Goal: Navigation & Orientation: Find specific page/section

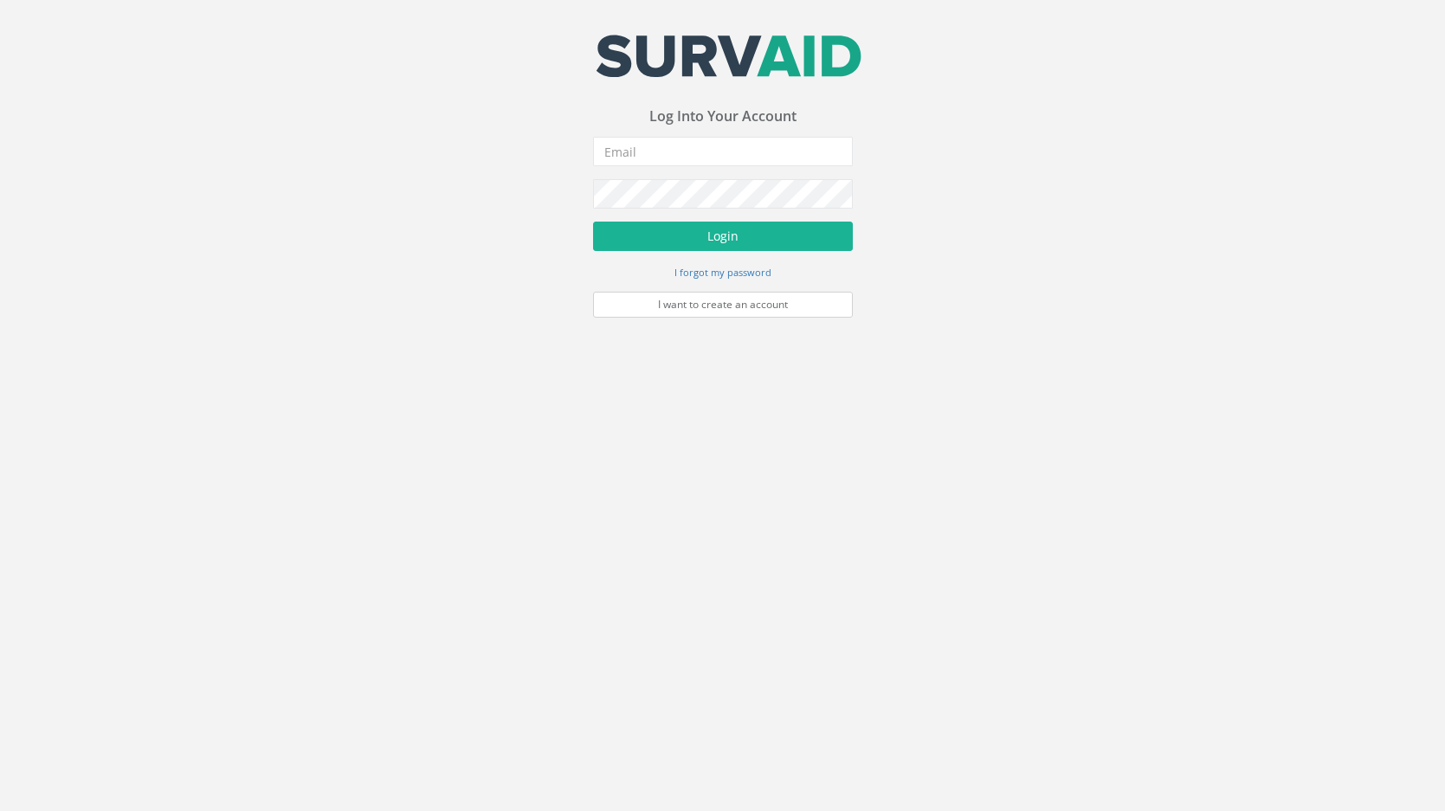
click at [794, 306] on link "I want to create an account" at bounding box center [723, 305] width 260 height 26
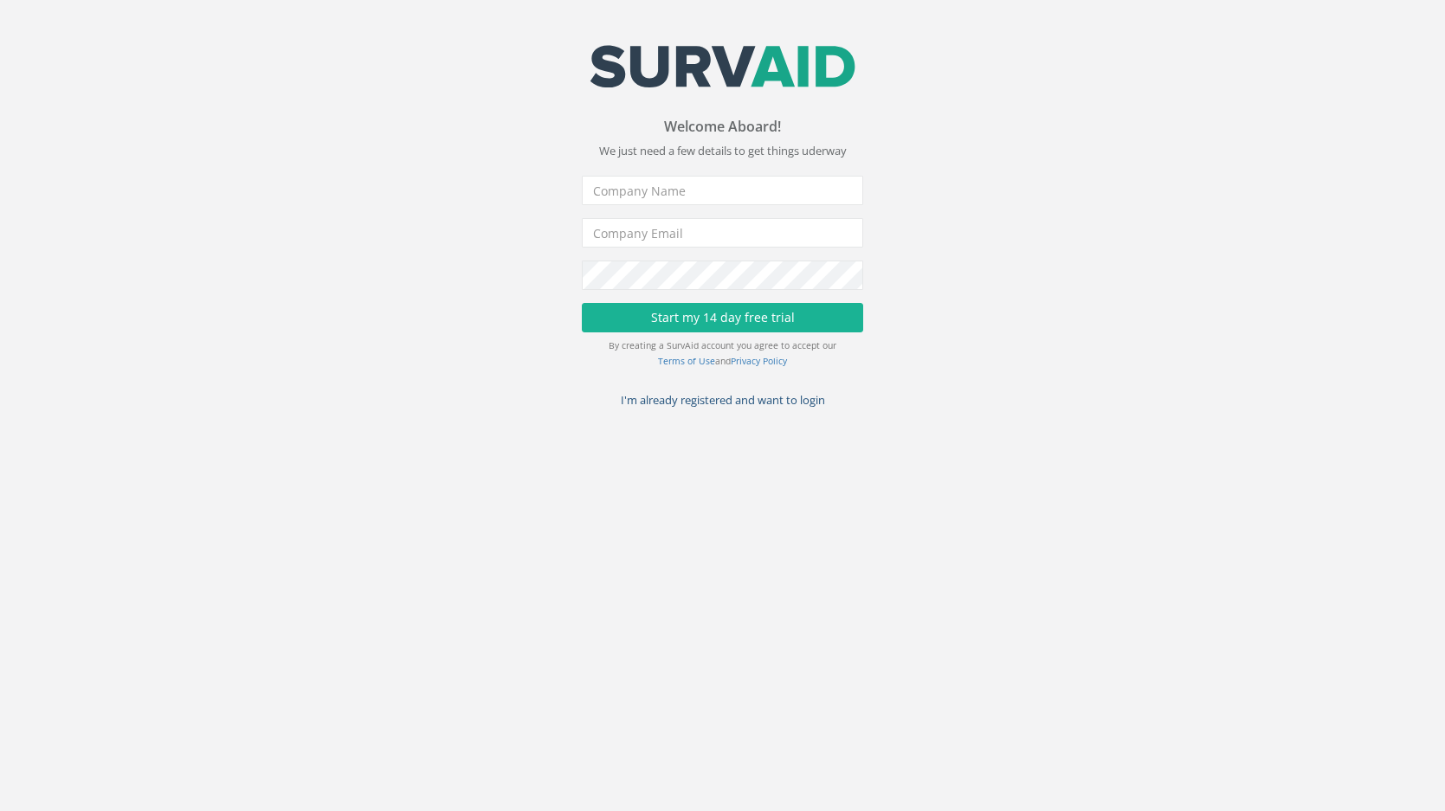
click at [691, 403] on link "I'm already registered and want to login" at bounding box center [723, 400] width 204 height 16
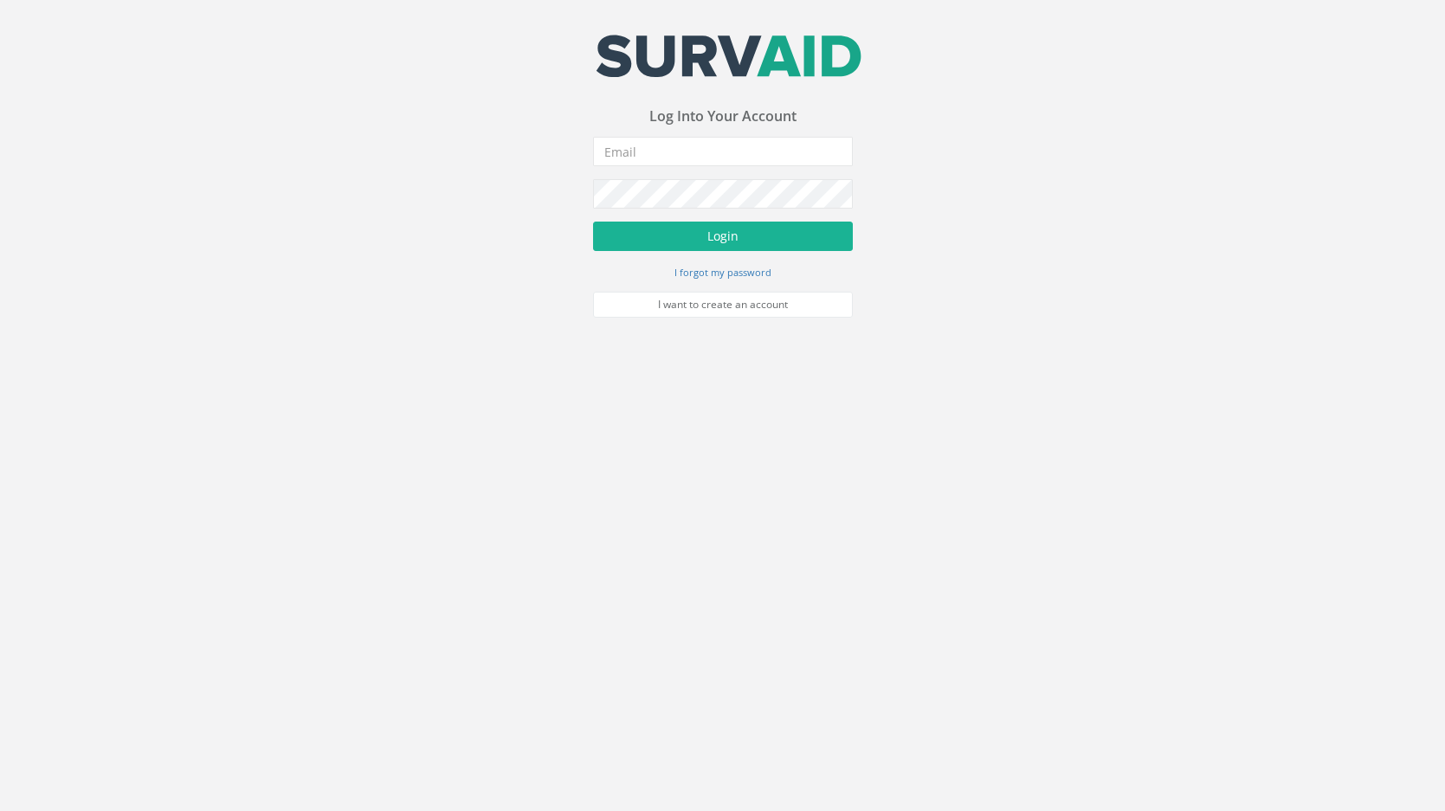
click at [969, 185] on div "Your email address was sucessfully verified - please login below to continue Yo…" at bounding box center [722, 159] width 1445 height 318
click at [714, 158] on input "email" at bounding box center [723, 151] width 260 height 29
type input "[PERSON_NAME][EMAIL_ADDRESS][PERSON_NAME][DOMAIN_NAME]"
click at [722, 235] on button "Login" at bounding box center [723, 236] width 260 height 29
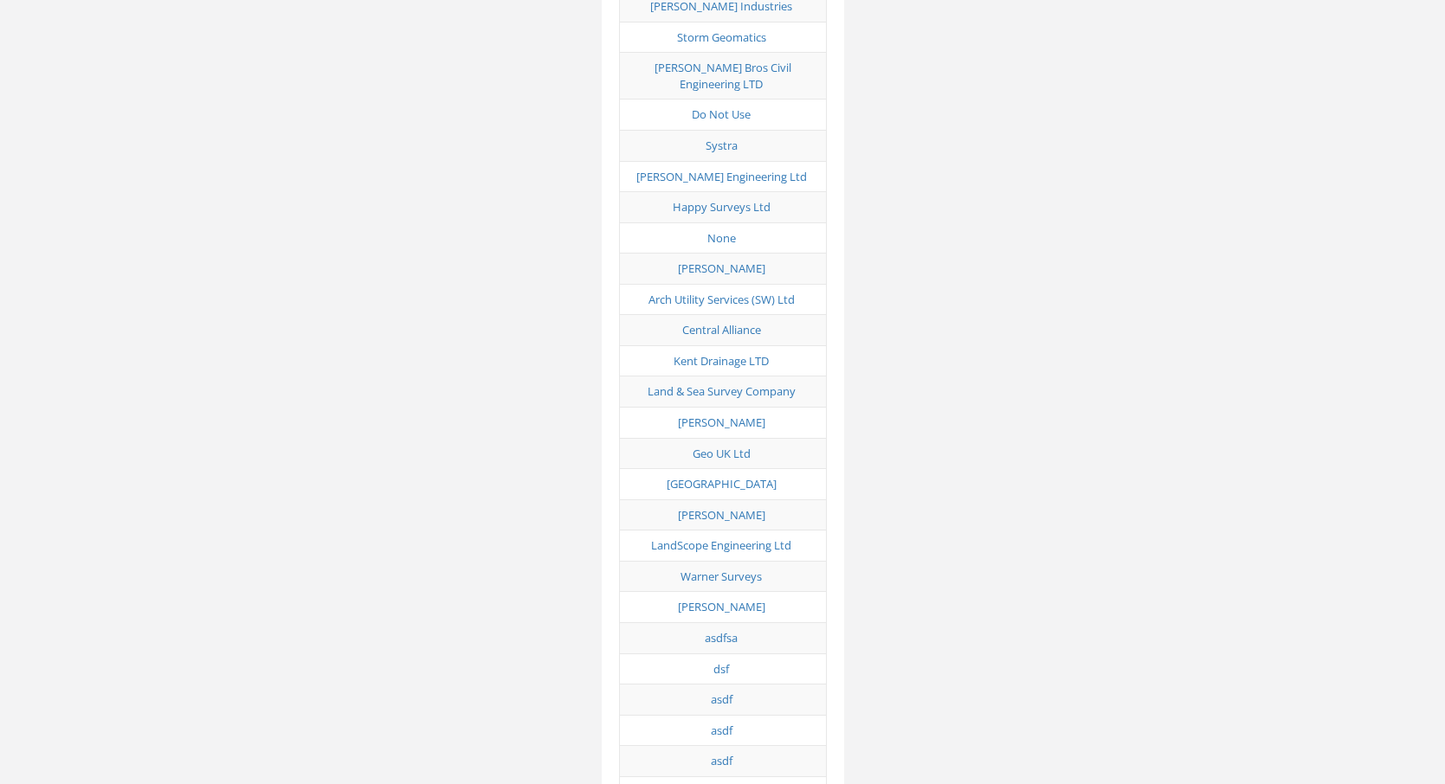
scroll to position [5864, 0]
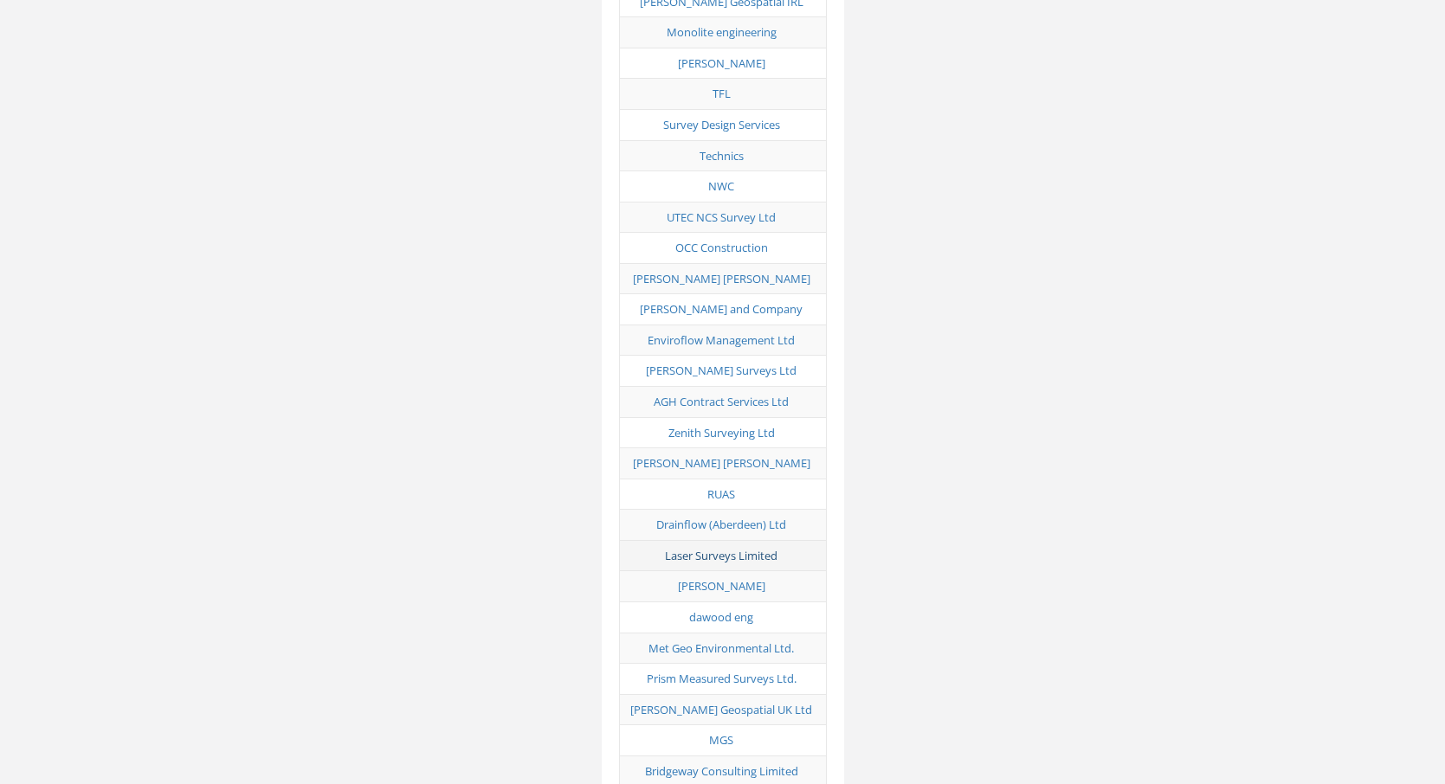
click at [741, 548] on link "Laser Surveys Limited" at bounding box center [721, 556] width 113 height 16
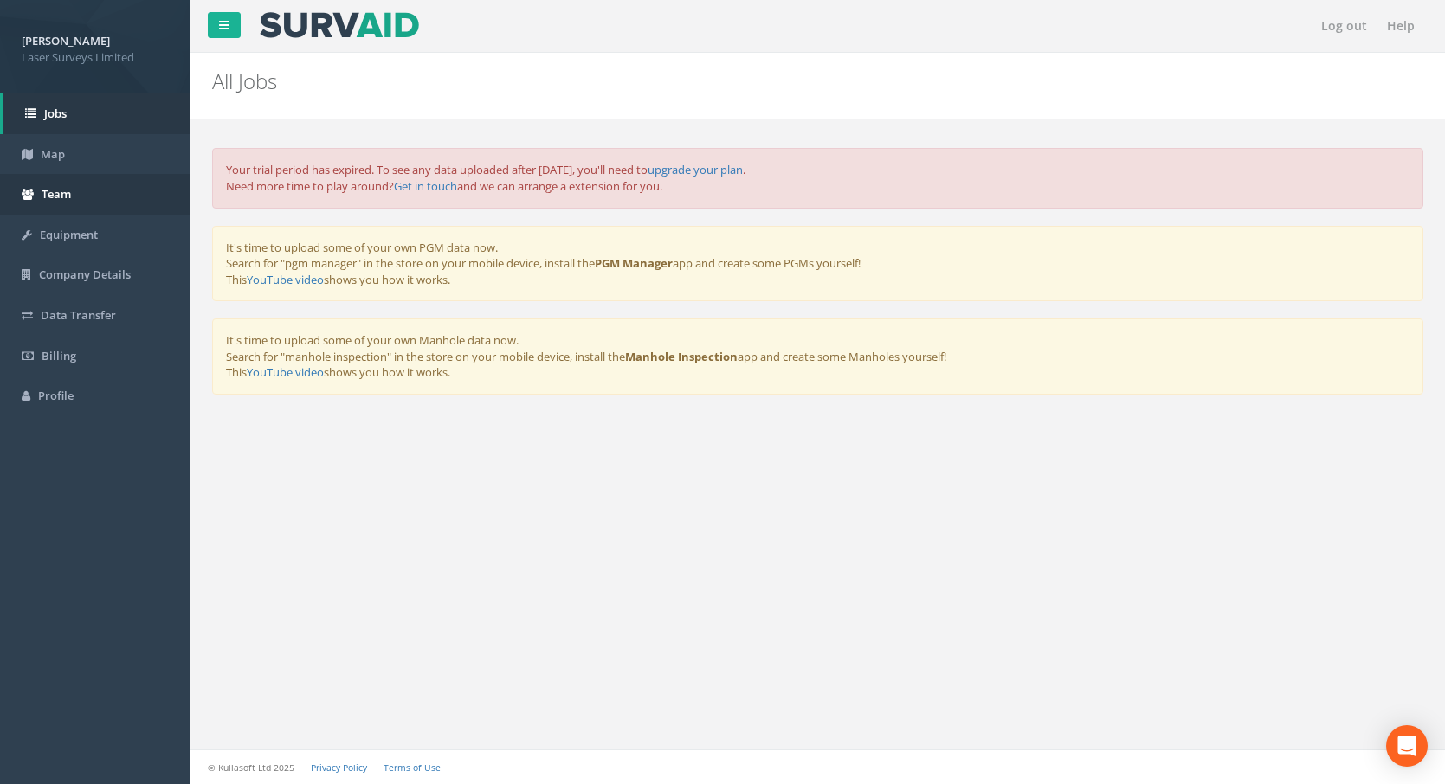
click at [106, 198] on link "Team" at bounding box center [95, 194] width 190 height 41
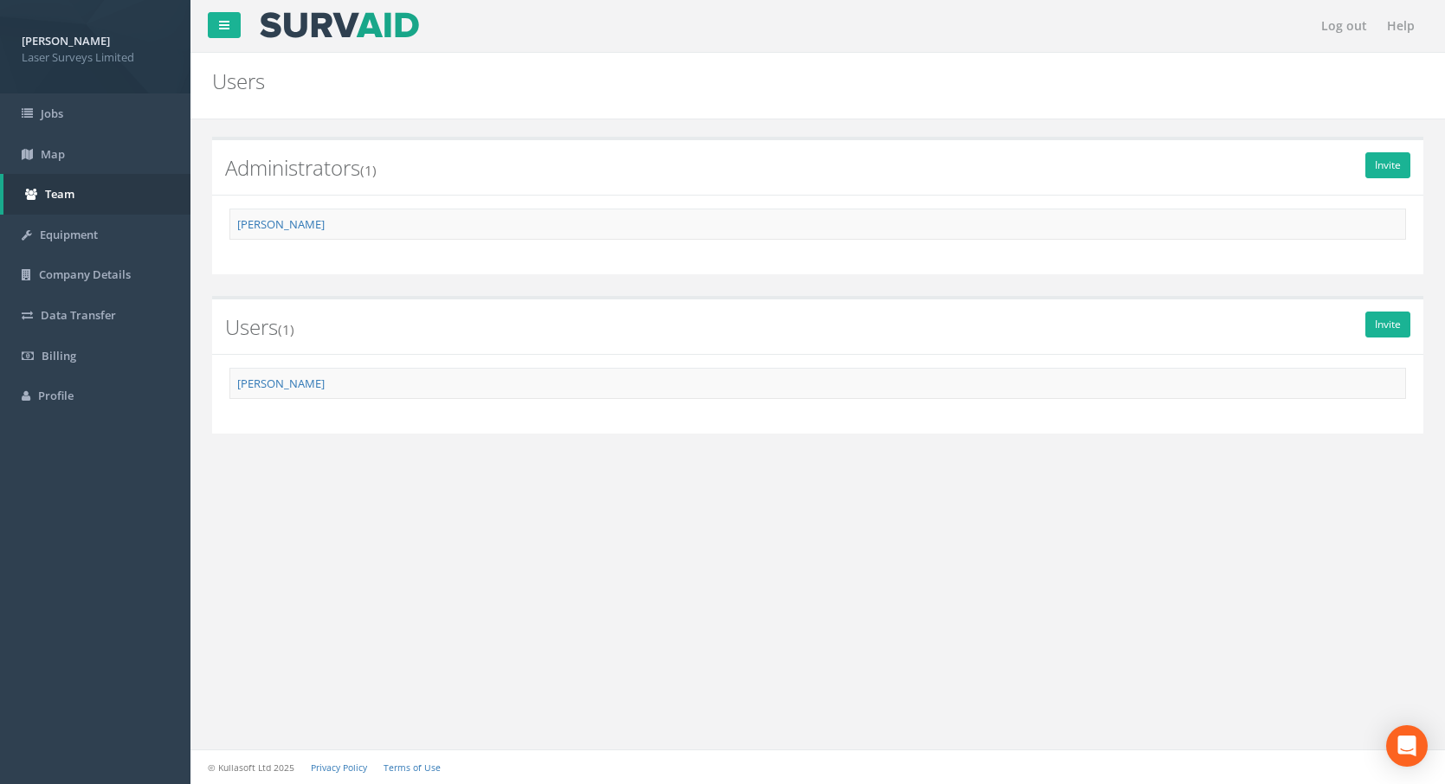
click at [1348, 32] on link "Log out" at bounding box center [1343, 26] width 63 height 52
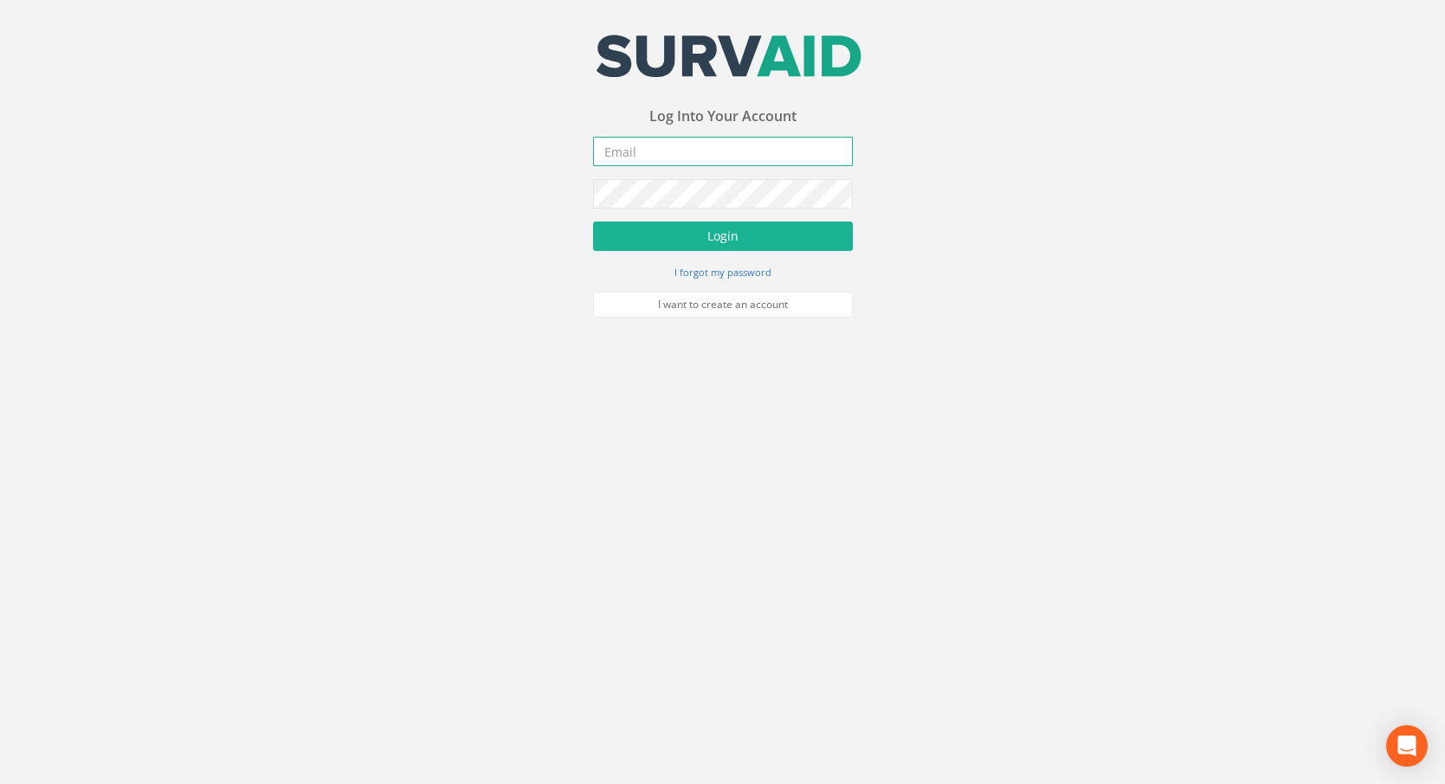
type input "[PERSON_NAME][EMAIL_ADDRESS][PERSON_NAME][DOMAIN_NAME]"
click at [722, 235] on button "Login" at bounding box center [723, 236] width 260 height 29
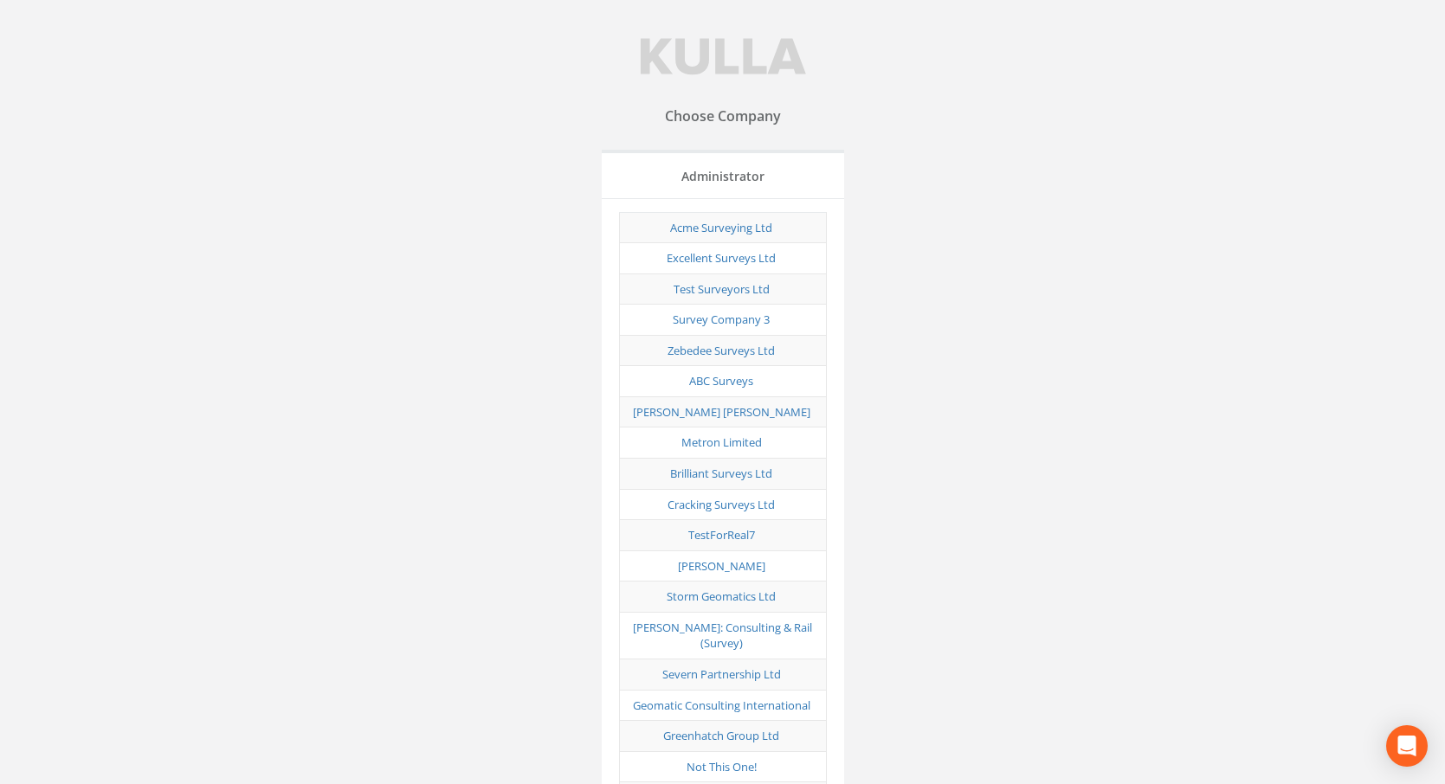
scroll to position [5864, 0]
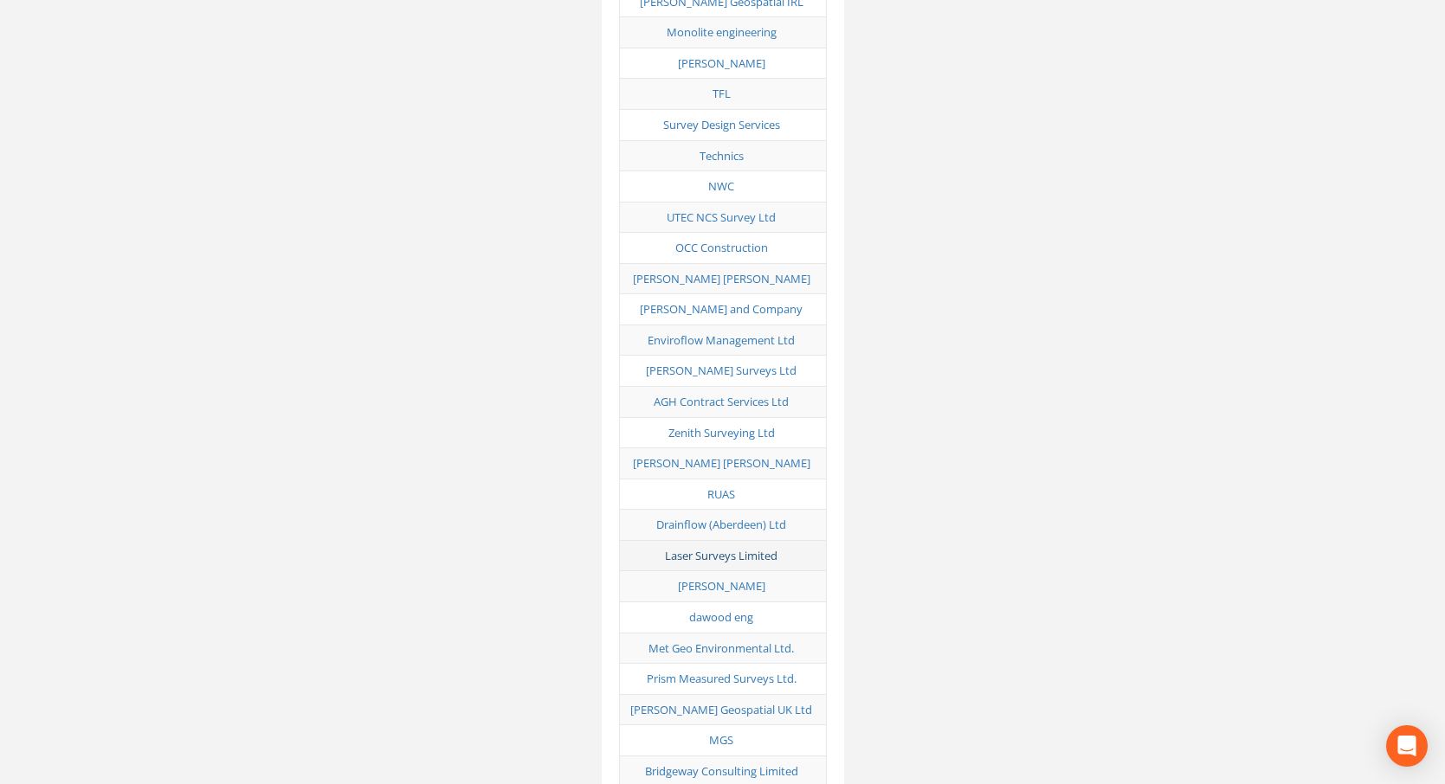
click at [750, 548] on link "Laser Surveys Limited" at bounding box center [721, 556] width 113 height 16
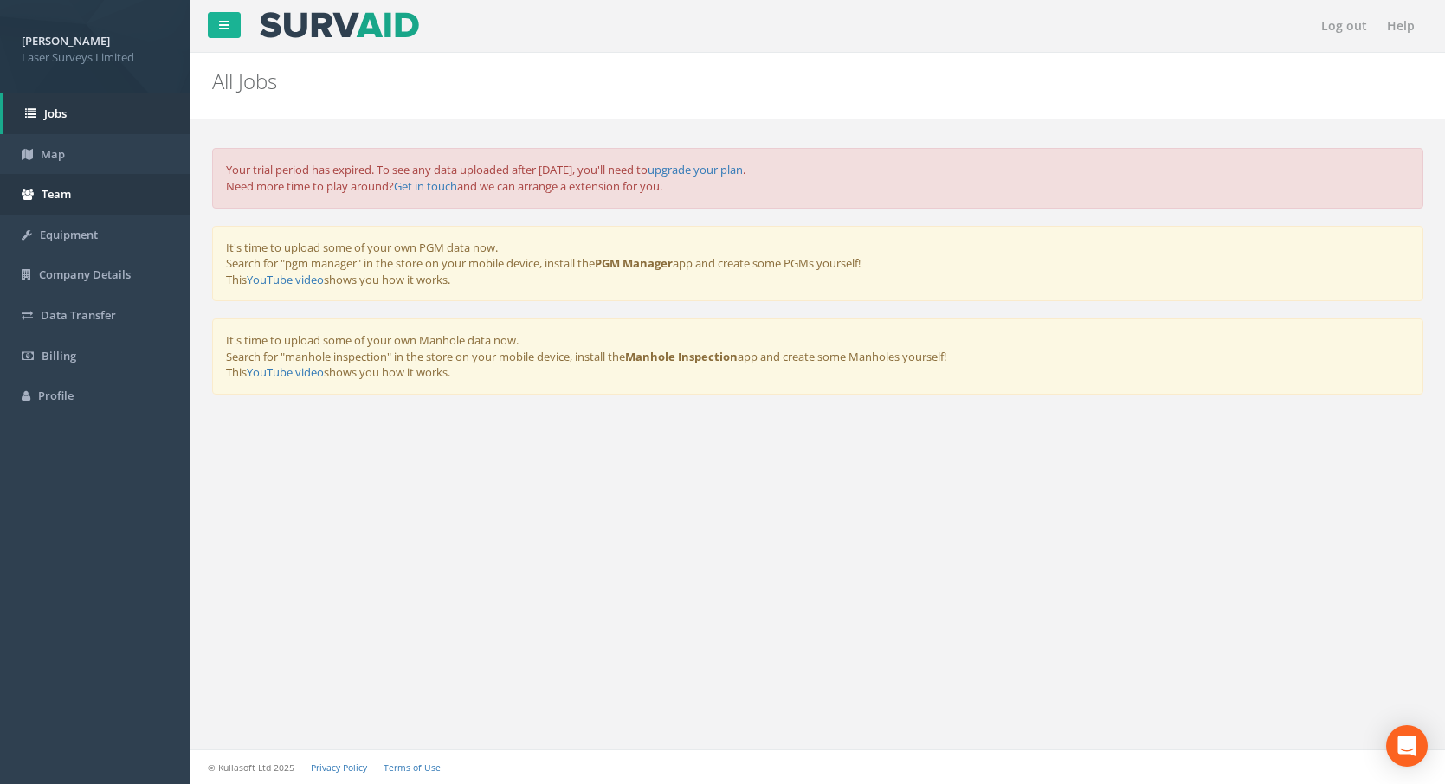
click at [88, 195] on link "Team" at bounding box center [95, 194] width 190 height 41
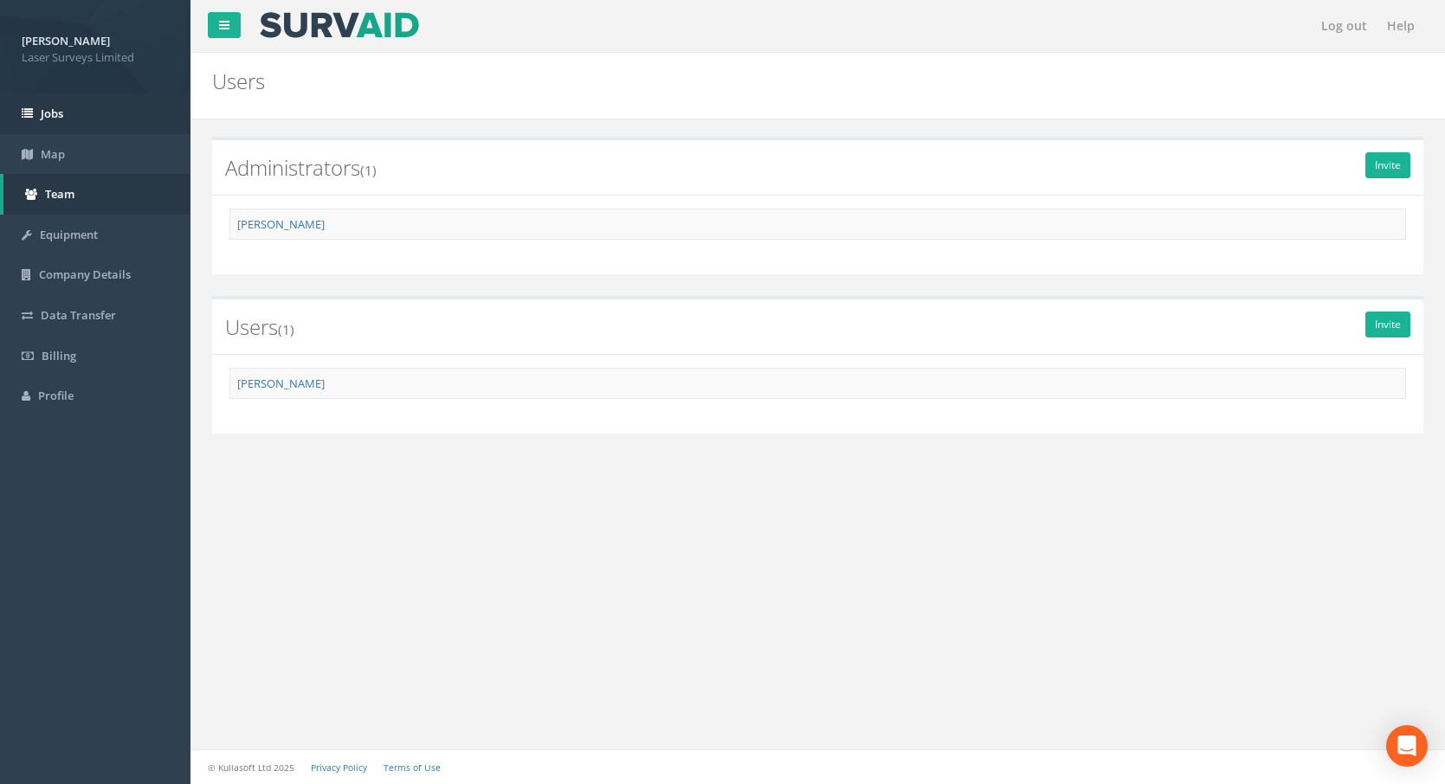
click at [46, 115] on span "Jobs" at bounding box center [52, 114] width 23 height 16
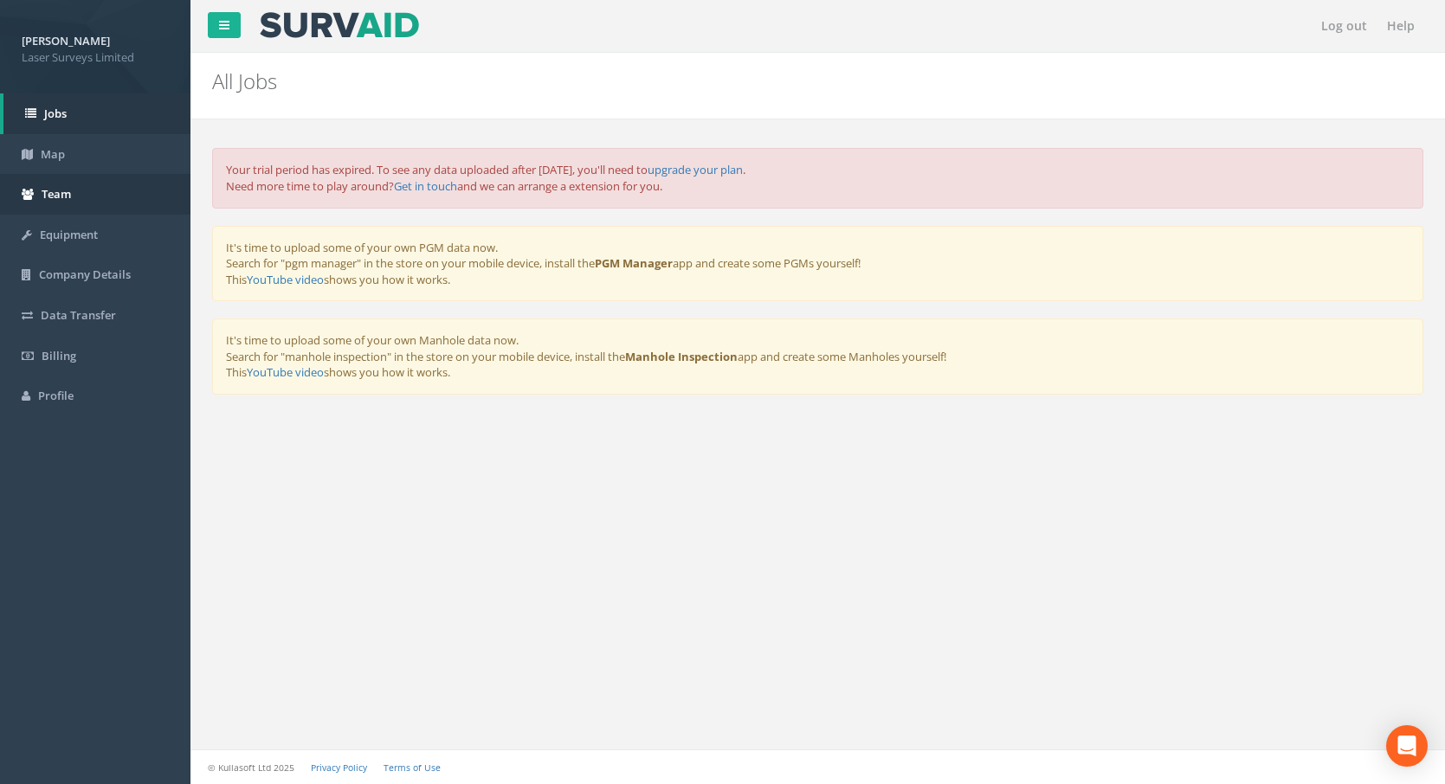
click at [55, 196] on span "Team" at bounding box center [56, 194] width 29 height 16
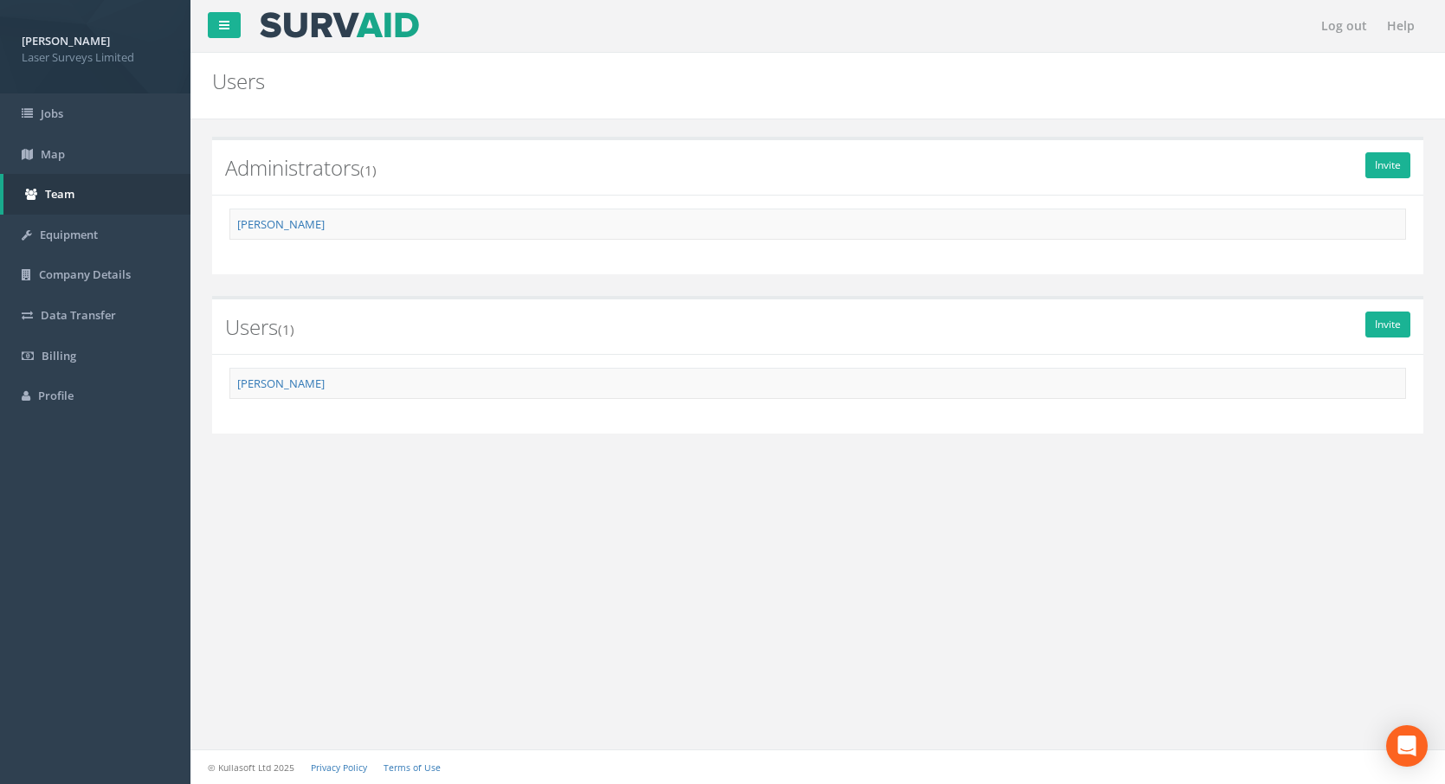
click at [736, 123] on div "Invite Administrators (1) [PERSON_NAME] Invite Users (1) [PERSON_NAME]" at bounding box center [817, 304] width 1228 height 370
click at [304, 384] on link "[PERSON_NAME]" at bounding box center [280, 384] width 87 height 16
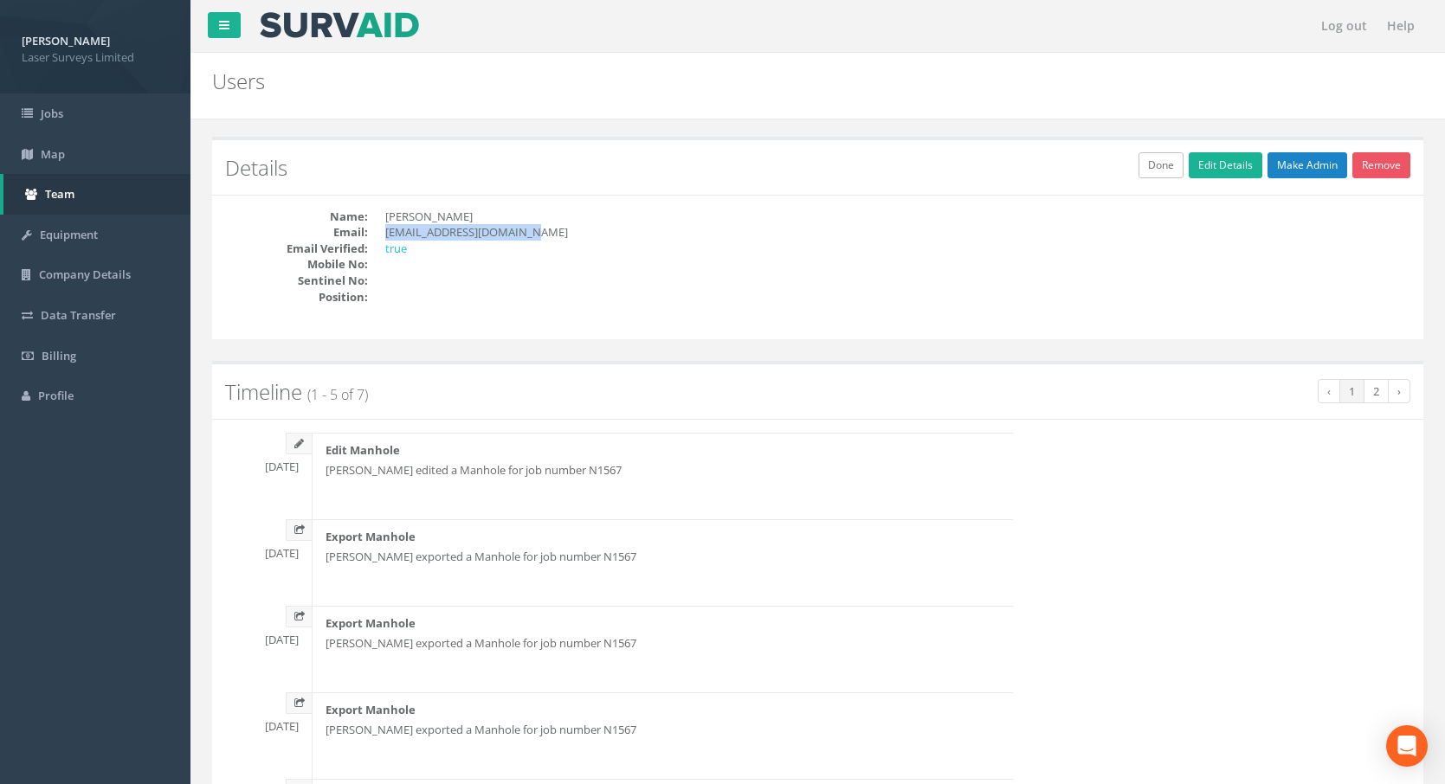
drag, startPoint x: 385, startPoint y: 233, endPoint x: 535, endPoint y: 233, distance: 149.7
click at [535, 233] on dd "[EMAIL_ADDRESS][DOMAIN_NAME]" at bounding box center [595, 232] width 420 height 16
click at [543, 226] on dd "[EMAIL_ADDRESS][DOMAIN_NAME]" at bounding box center [595, 232] width 420 height 16
click at [82, 112] on link "Jobs" at bounding box center [95, 113] width 190 height 41
